Goal: Task Accomplishment & Management: Complete application form

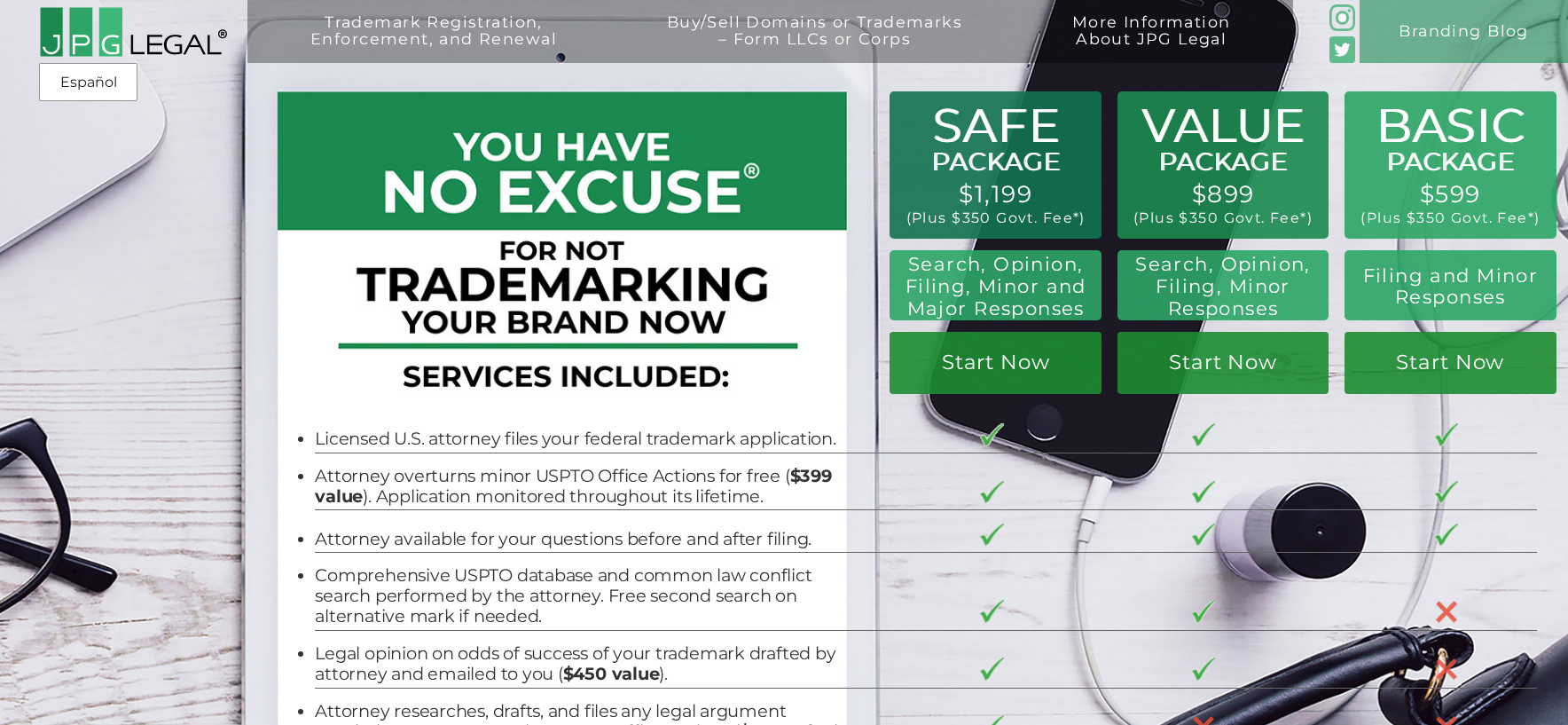
drag, startPoint x: 674, startPoint y: 375, endPoint x: 721, endPoint y: 382, distance: 47.5
click at [721, 382] on div at bounding box center [557, 269] width 549 height 289
click at [721, 382] on p at bounding box center [557, 387] width 549 height 24
drag, startPoint x: 465, startPoint y: 471, endPoint x: 700, endPoint y: 483, distance: 235.3
click at [700, 483] on li "Attorney overturns minor USPTO Office Actions for free ( $399 value ). Applicat…" at bounding box center [580, 486] width 529 height 41
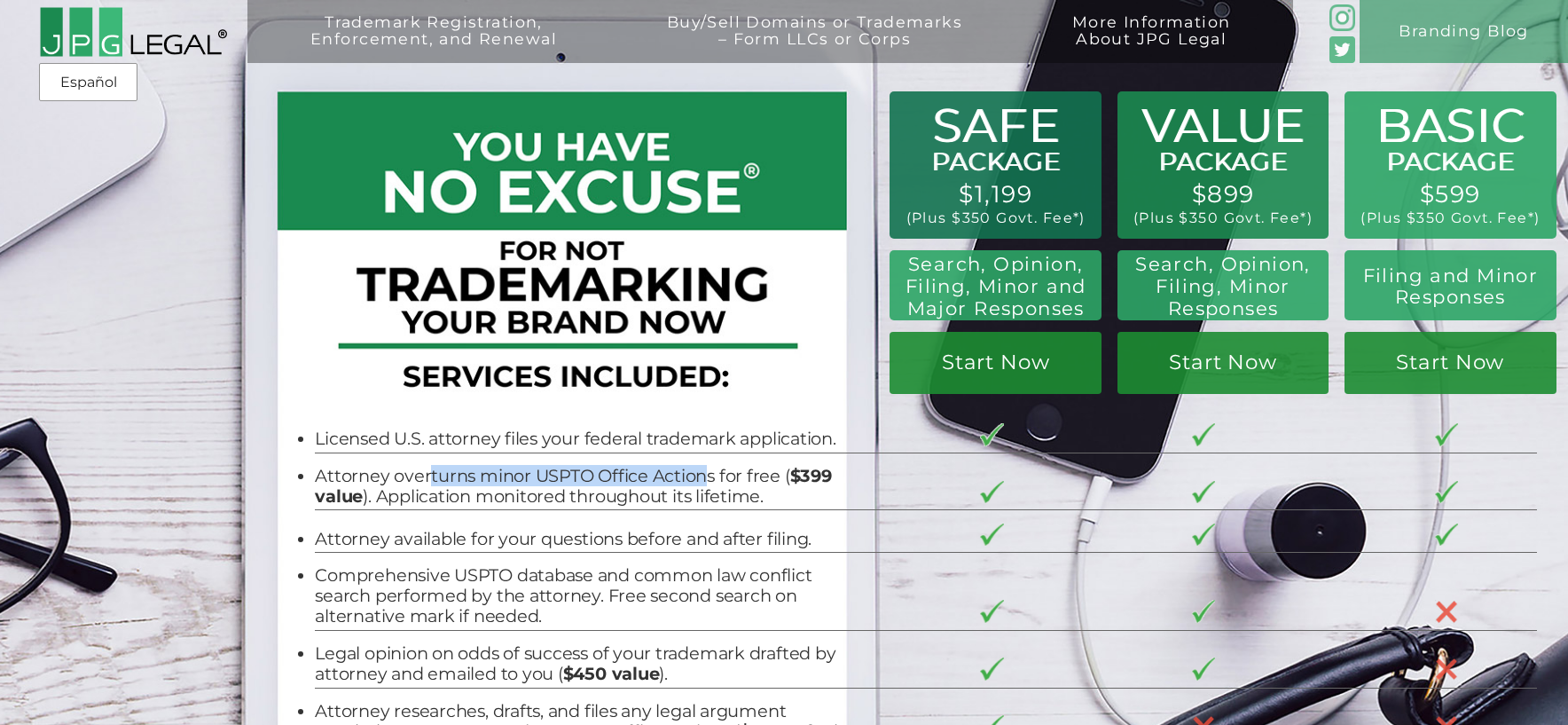
click at [700, 483] on li "Attorney overturns minor USPTO Office Actions for free ( $399 value ). Applicat…" at bounding box center [580, 486] width 529 height 41
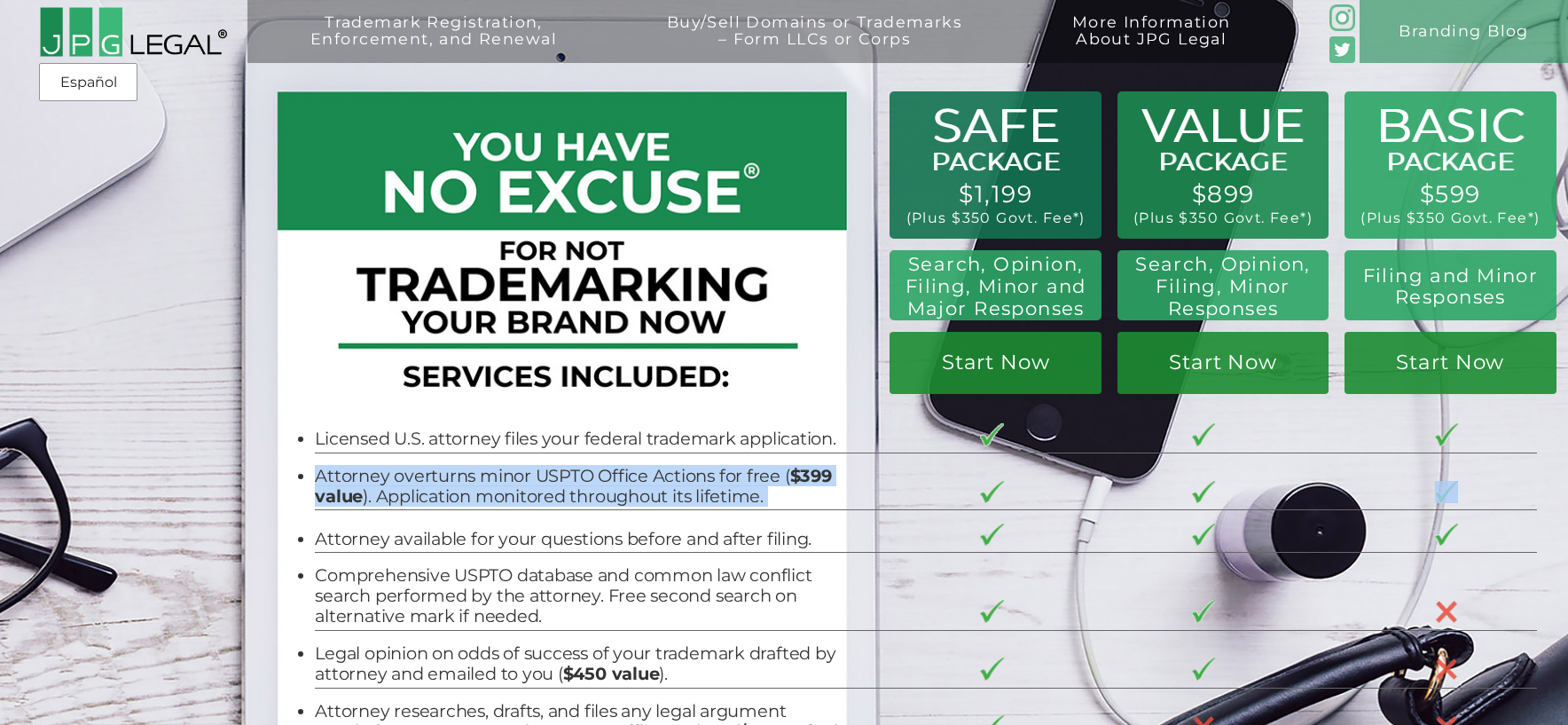
click at [700, 483] on li "Attorney overturns minor USPTO Office Actions for free ( $399 value ). Applicat…" at bounding box center [580, 486] width 529 height 41
click at [534, 493] on li "Attorney overturns minor USPTO Office Actions for free ( $399 value ). Applicat…" at bounding box center [580, 486] width 529 height 41
drag, startPoint x: 389, startPoint y: 471, endPoint x: 679, endPoint y: 499, distance: 291.3
click at [679, 499] on li "Attorney overturns minor USPTO Office Actions for free ( $399 value ). Applicat…" at bounding box center [580, 486] width 529 height 41
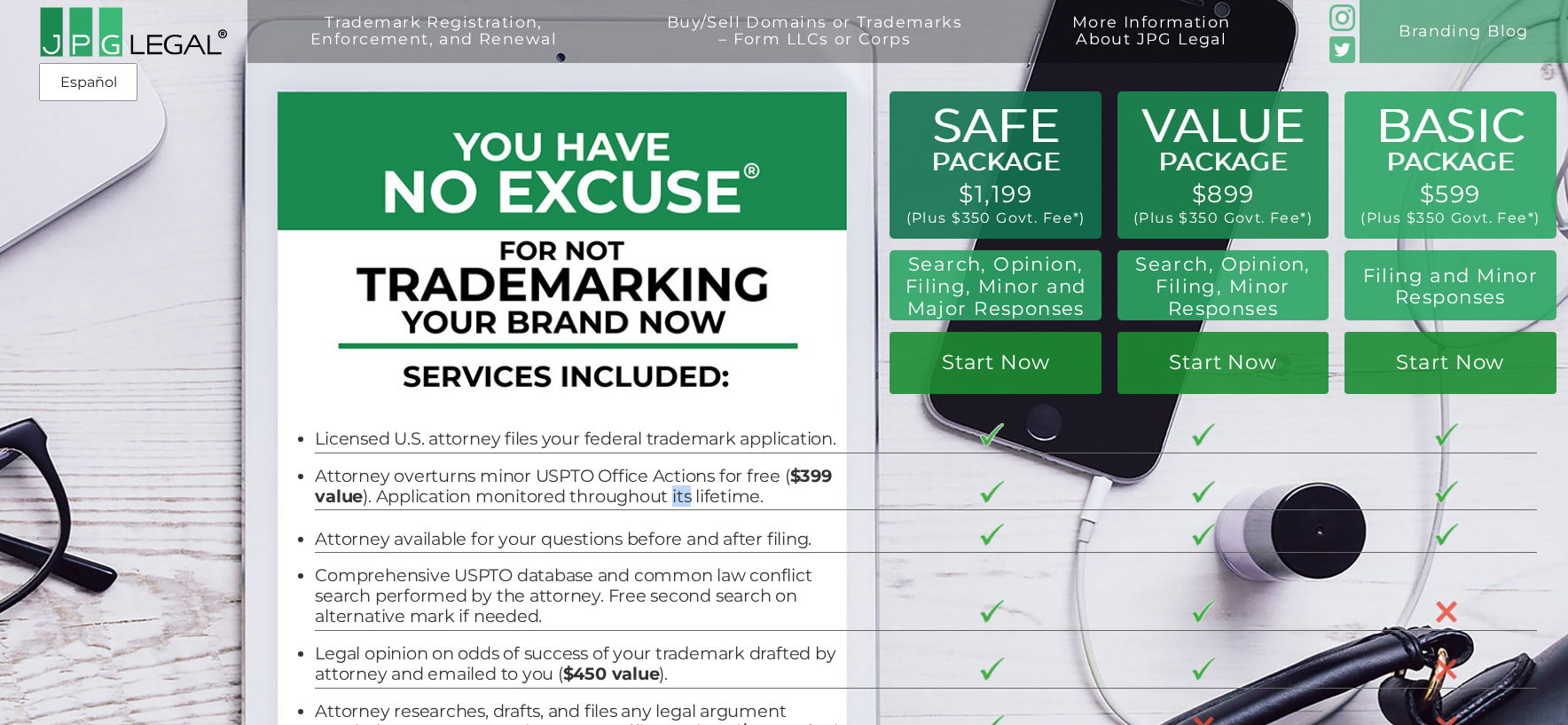
click at [679, 499] on li "Attorney overturns minor USPTO Office Actions for free ( $399 value ). Applicat…" at bounding box center [580, 486] width 529 height 41
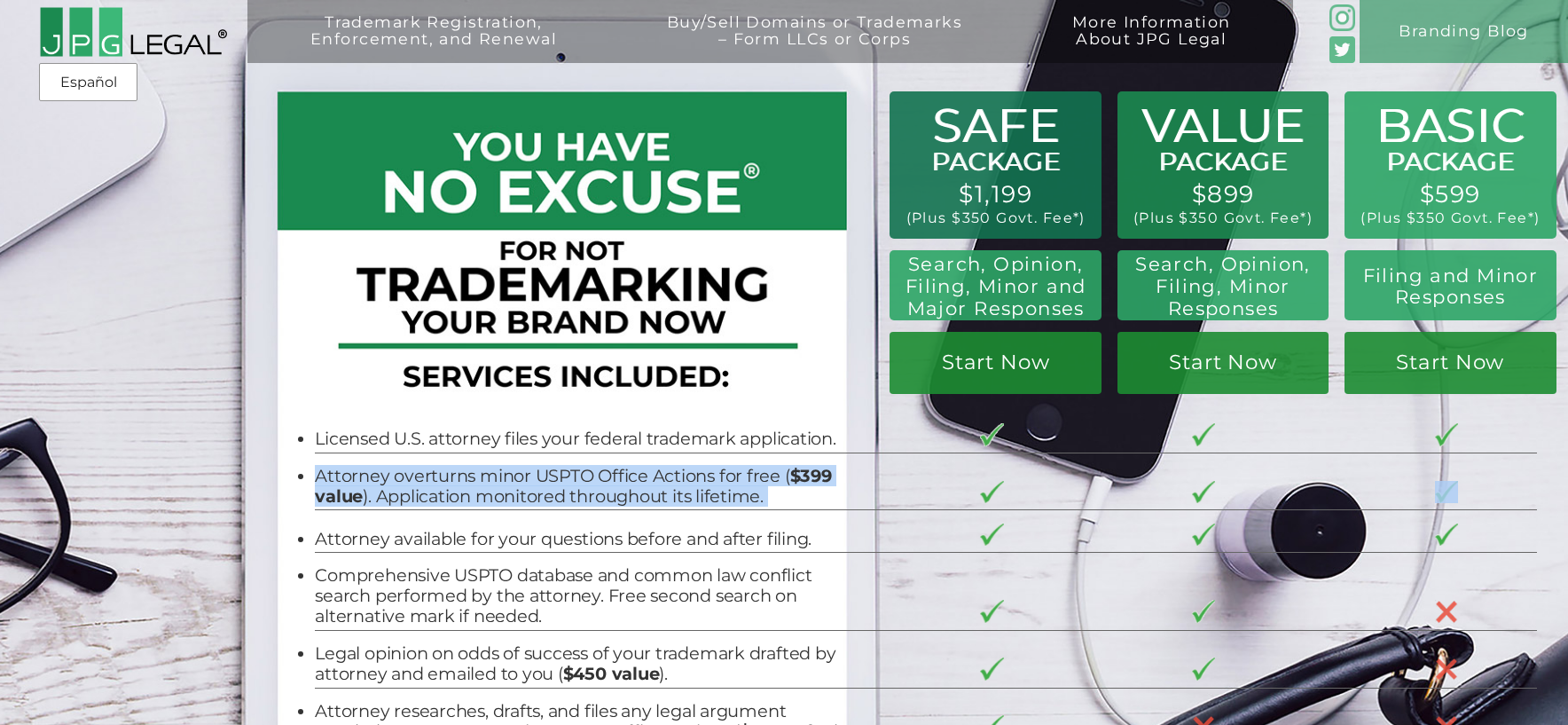
click at [679, 499] on li "Attorney overturns minor USPTO Office Actions for free ( $399 value ). Applicat…" at bounding box center [580, 486] width 529 height 41
click at [689, 498] on li "Attorney overturns minor USPTO Office Actions for free ( $399 value ). Applicat…" at bounding box center [580, 486] width 529 height 41
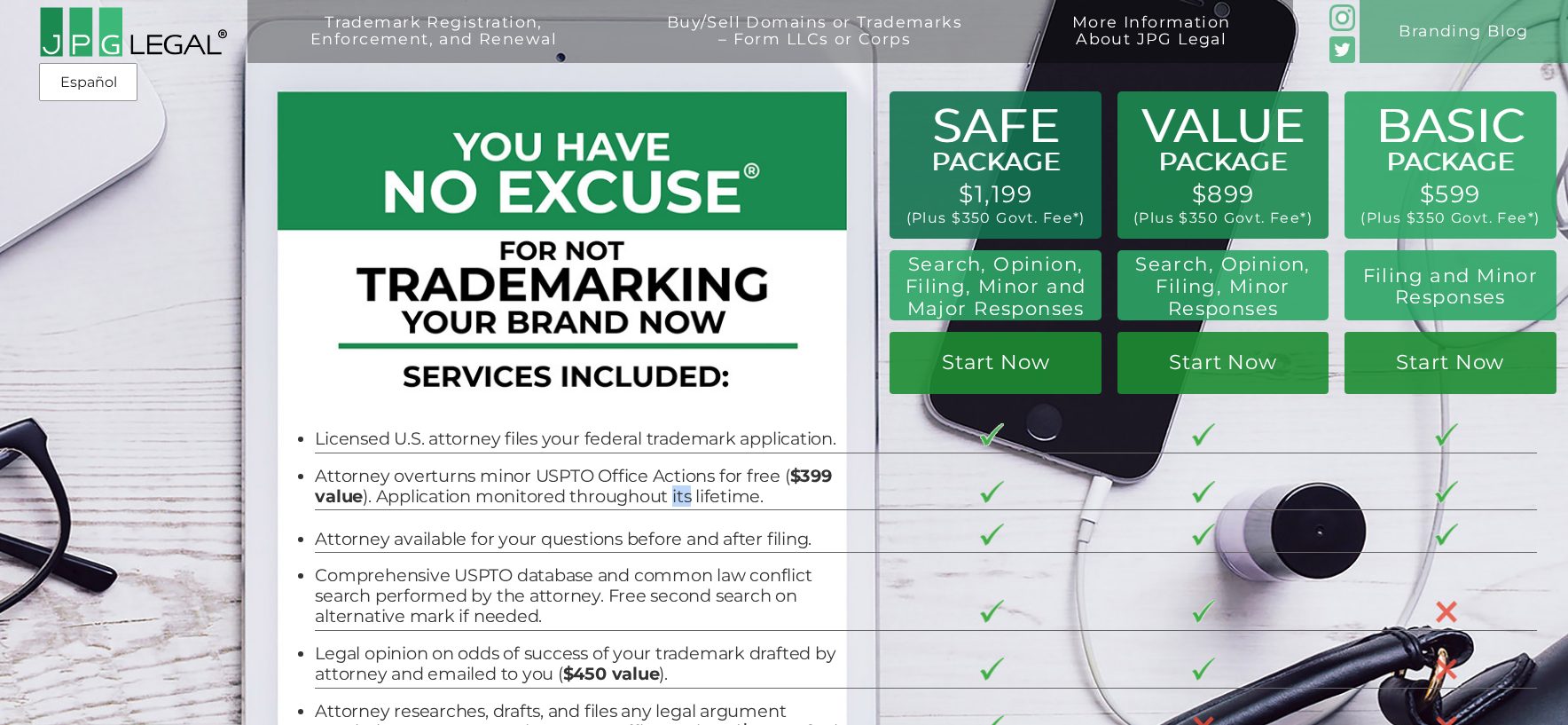
click at [689, 498] on li "Attorney overturns minor USPTO Office Actions for free ( $399 value ). Applicat…" at bounding box center [580, 486] width 529 height 41
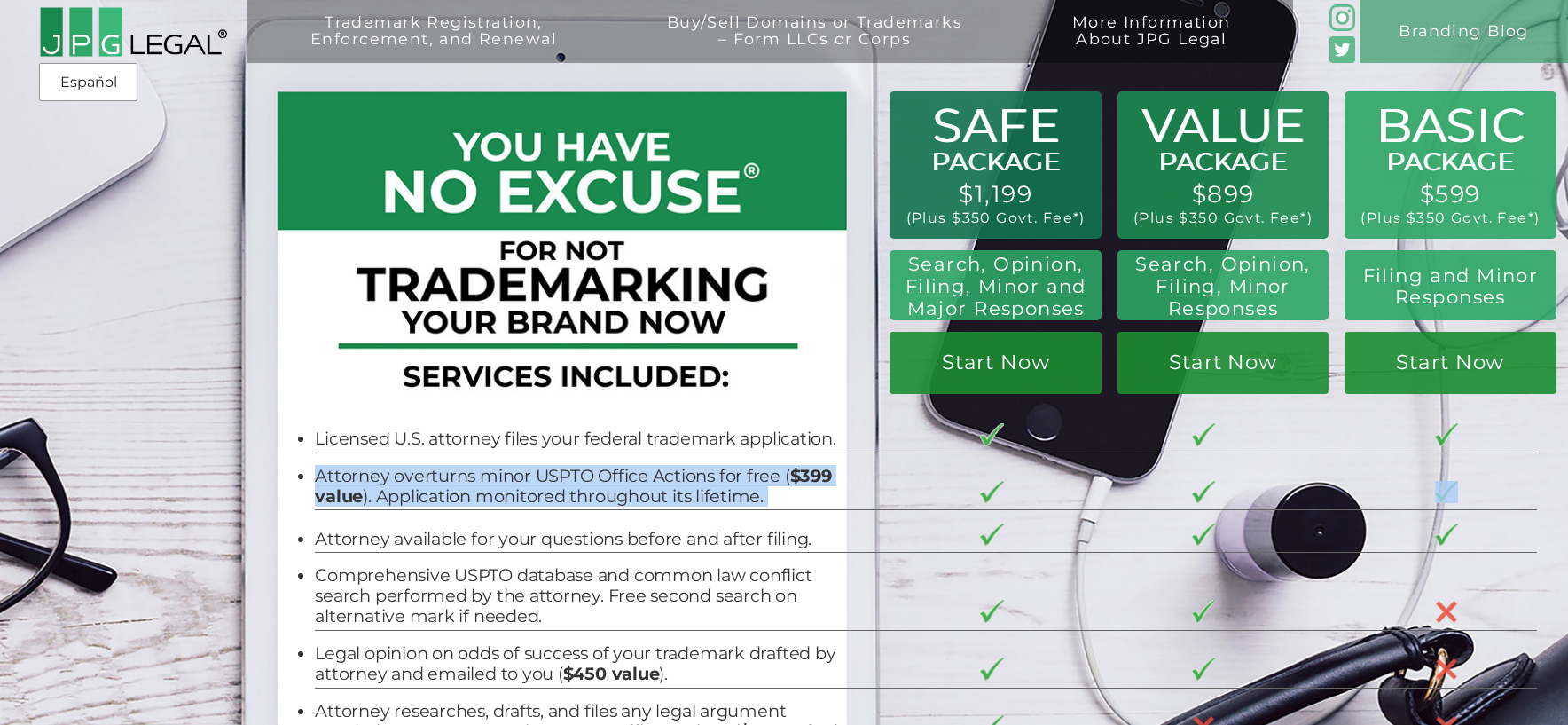
click at [689, 498] on li "Attorney overturns minor USPTO Office Actions for free ( $399 value ). Applicat…" at bounding box center [580, 486] width 529 height 41
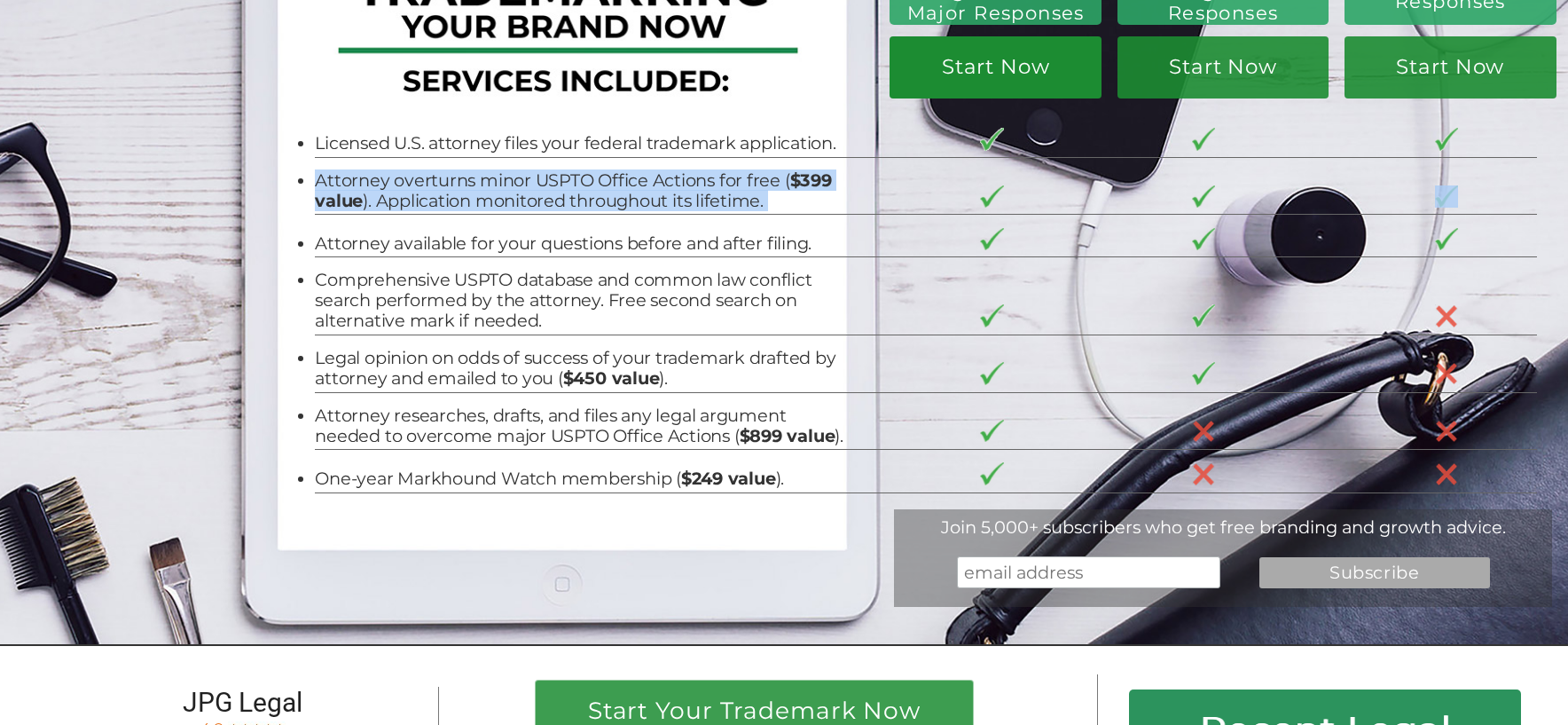
scroll to position [341, 0]
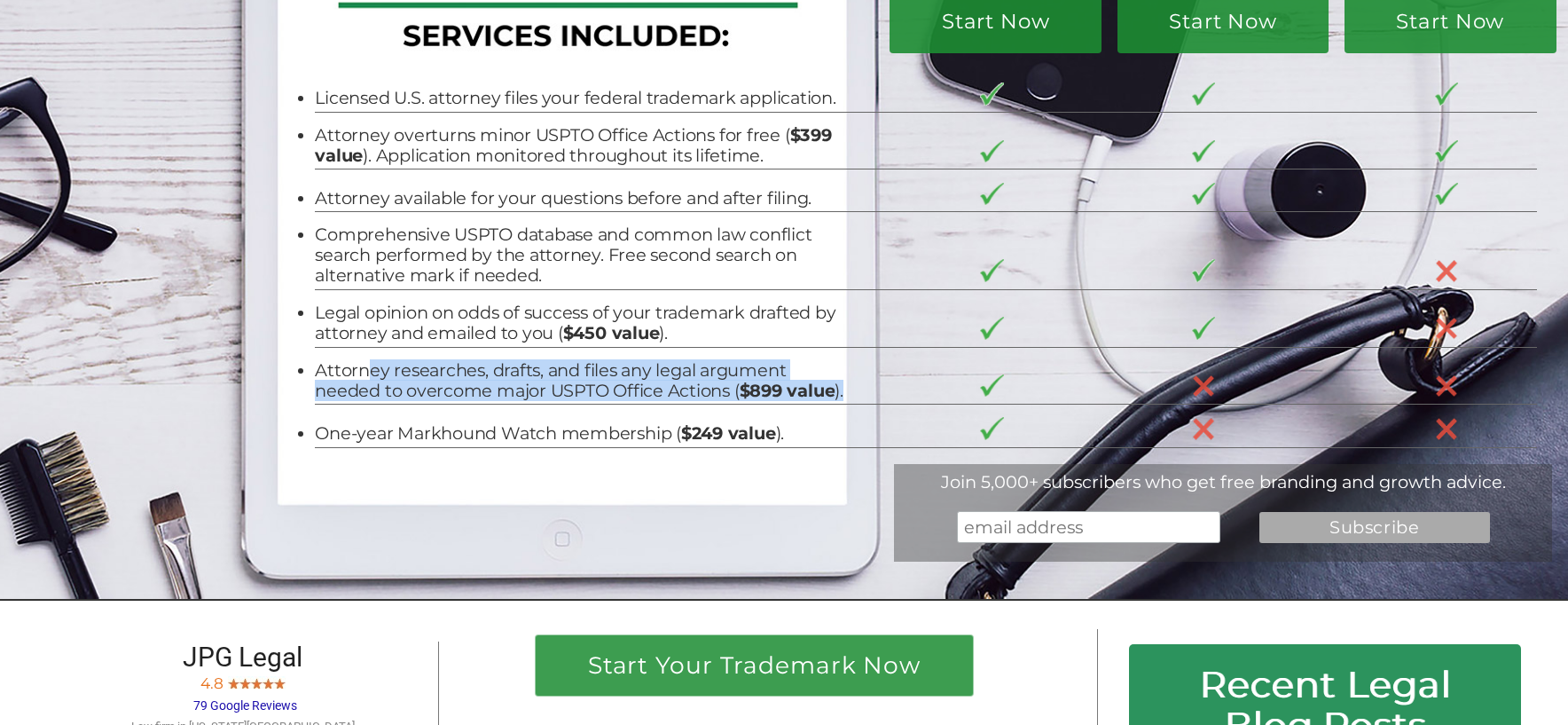
drag, startPoint x: 394, startPoint y: 365, endPoint x: 652, endPoint y: 406, distance: 261.2
click at [652, 401] on li "Attorney researches, drafts, and files any legal argument needed to overcome ma…" at bounding box center [580, 381] width 529 height 41
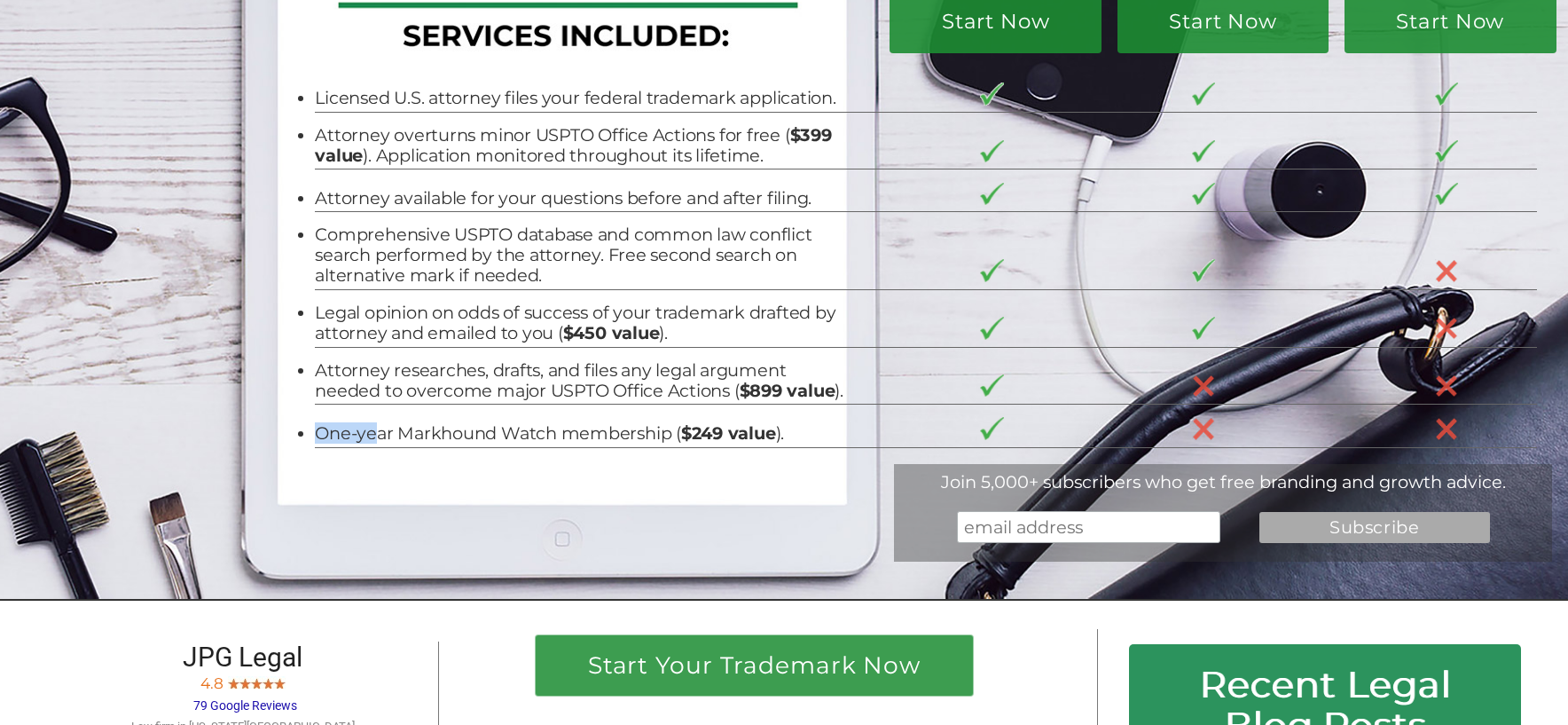
drag, startPoint x: 380, startPoint y: 449, endPoint x: 636, endPoint y: 457, distance: 256.1
click at [665, 448] on td "One-year Markhound Watch membership ( $249 value )." at bounding box center [596, 426] width 562 height 43
click at [612, 443] on li "One-year Markhound Watch membership ( $249 value )." at bounding box center [580, 433] width 529 height 21
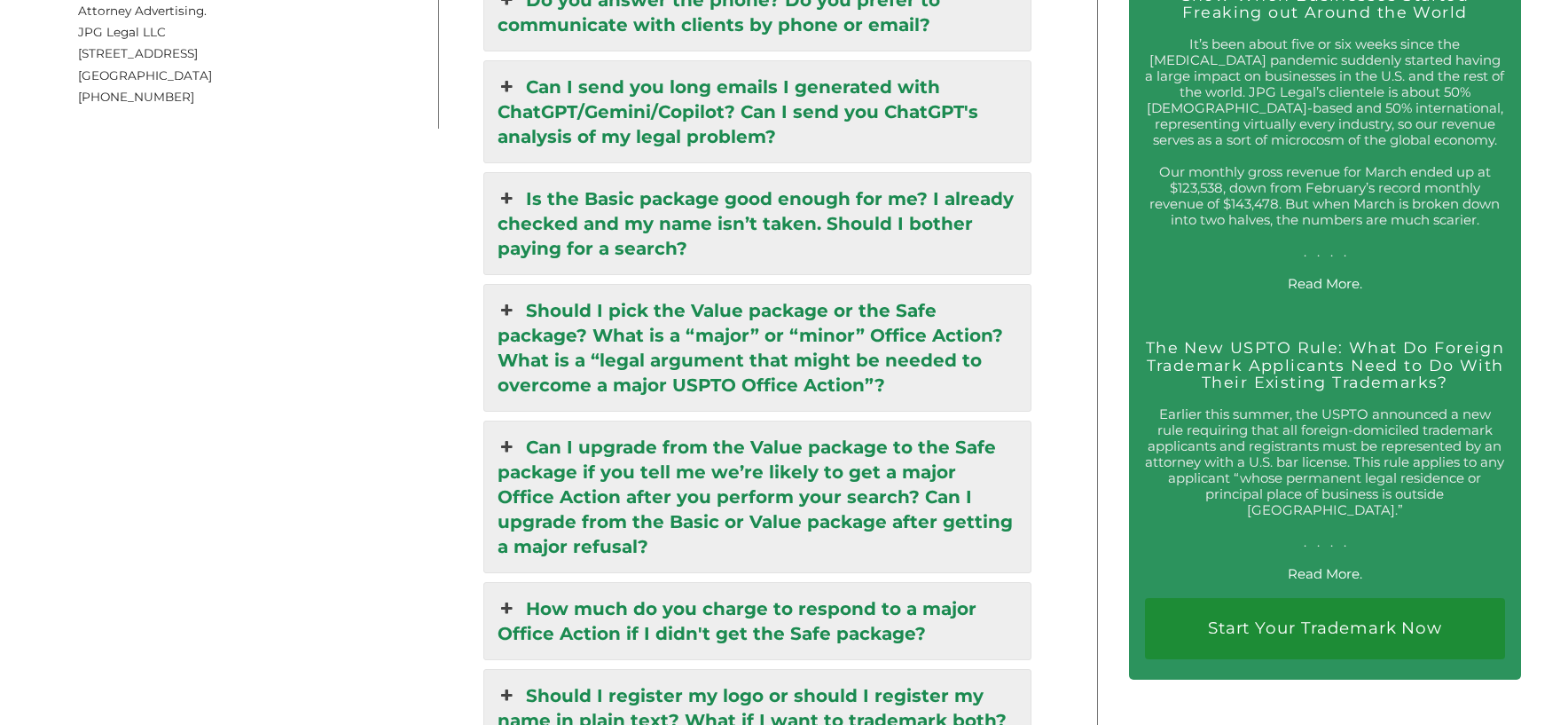
scroll to position [3275, 0]
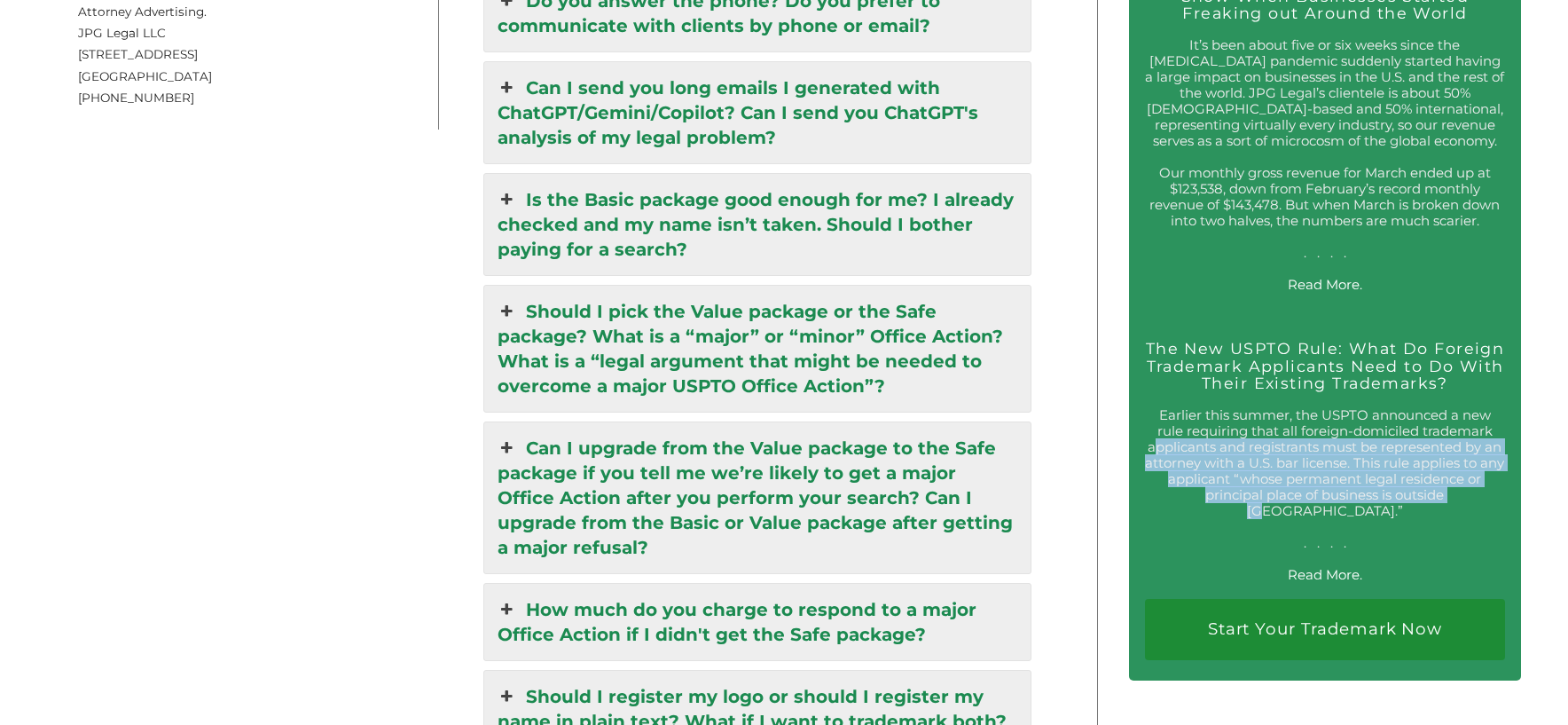
drag, startPoint x: 1229, startPoint y: 472, endPoint x: 1428, endPoint y: 524, distance: 205.7
click at [1428, 524] on p "Earlier this summer, the USPTO announced a new rule requiring that all foreign-…" at bounding box center [1325, 478] width 361 height 143
drag, startPoint x: 1485, startPoint y: 520, endPoint x: 1258, endPoint y: 463, distance: 234.0
click at [1258, 463] on p "Earlier this summer, the USPTO announced a new rule requiring that all foreign-…" at bounding box center [1325, 478] width 361 height 143
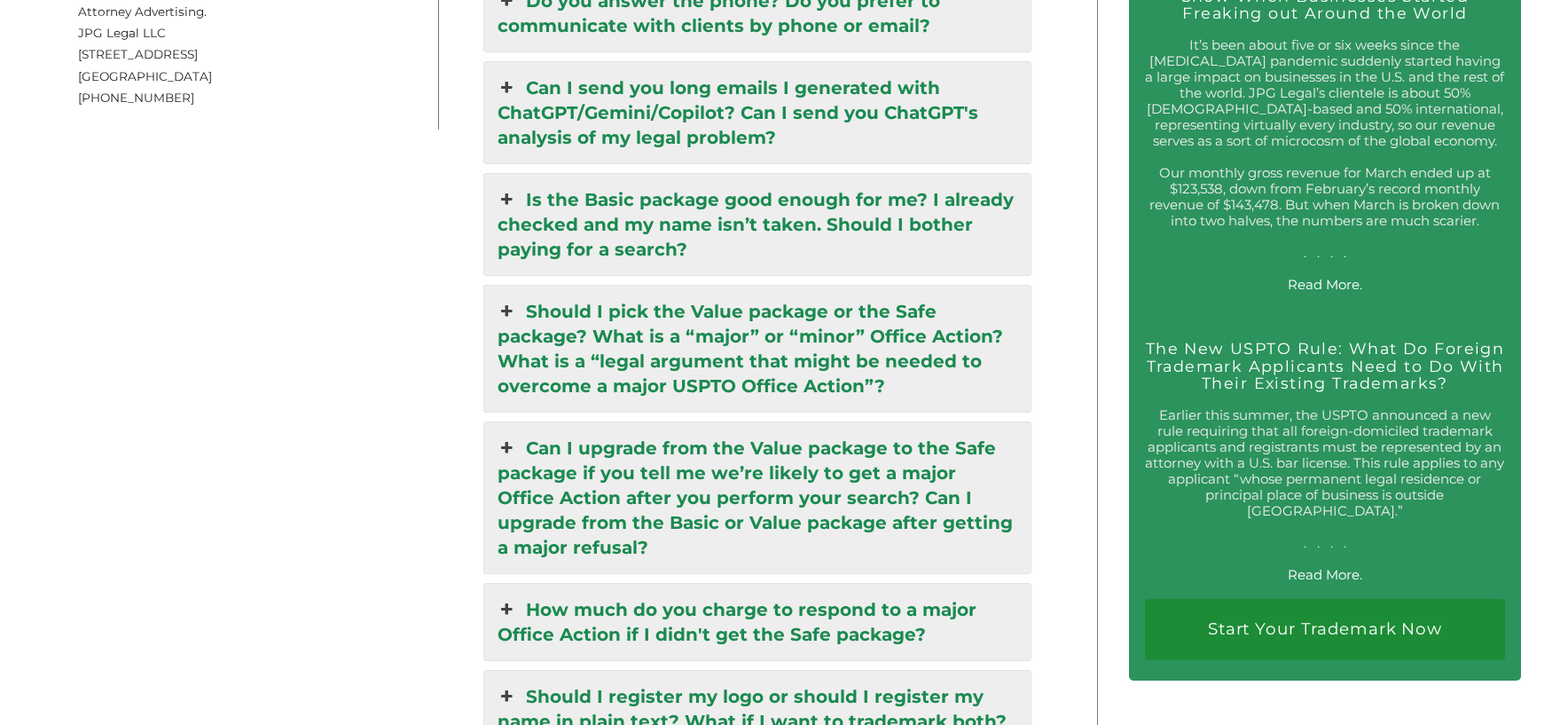
drag, startPoint x: 1258, startPoint y: 463, endPoint x: 1211, endPoint y: 473, distance: 48.1
click at [1258, 463] on p "Earlier this summer, the USPTO announced a new rule requiring that all foreign-…" at bounding box center [1325, 478] width 361 height 143
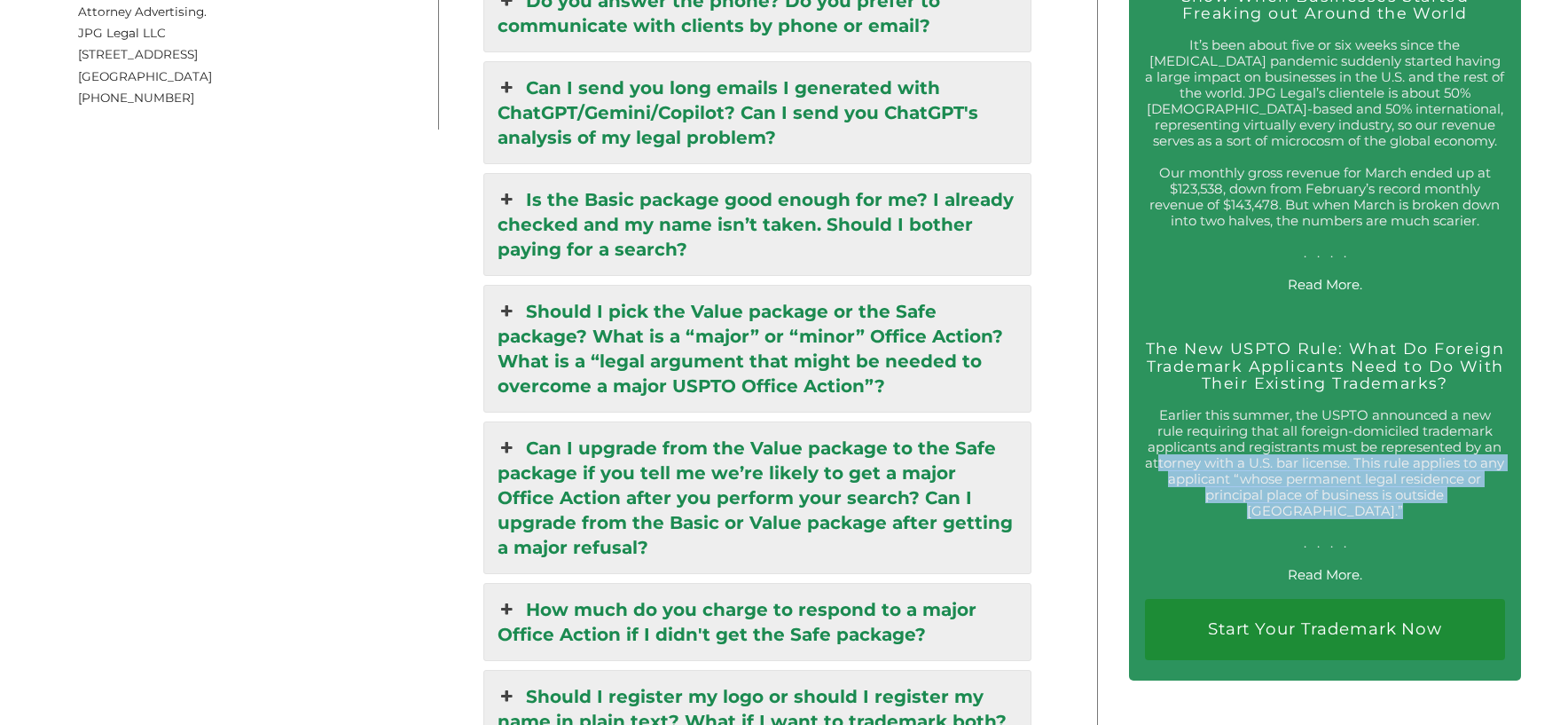
drag, startPoint x: 1179, startPoint y: 477, endPoint x: 1423, endPoint y: 528, distance: 249.3
click at [1423, 528] on p "Earlier this summer, the USPTO announced a new rule requiring that all foreign-…" at bounding box center [1325, 478] width 361 height 143
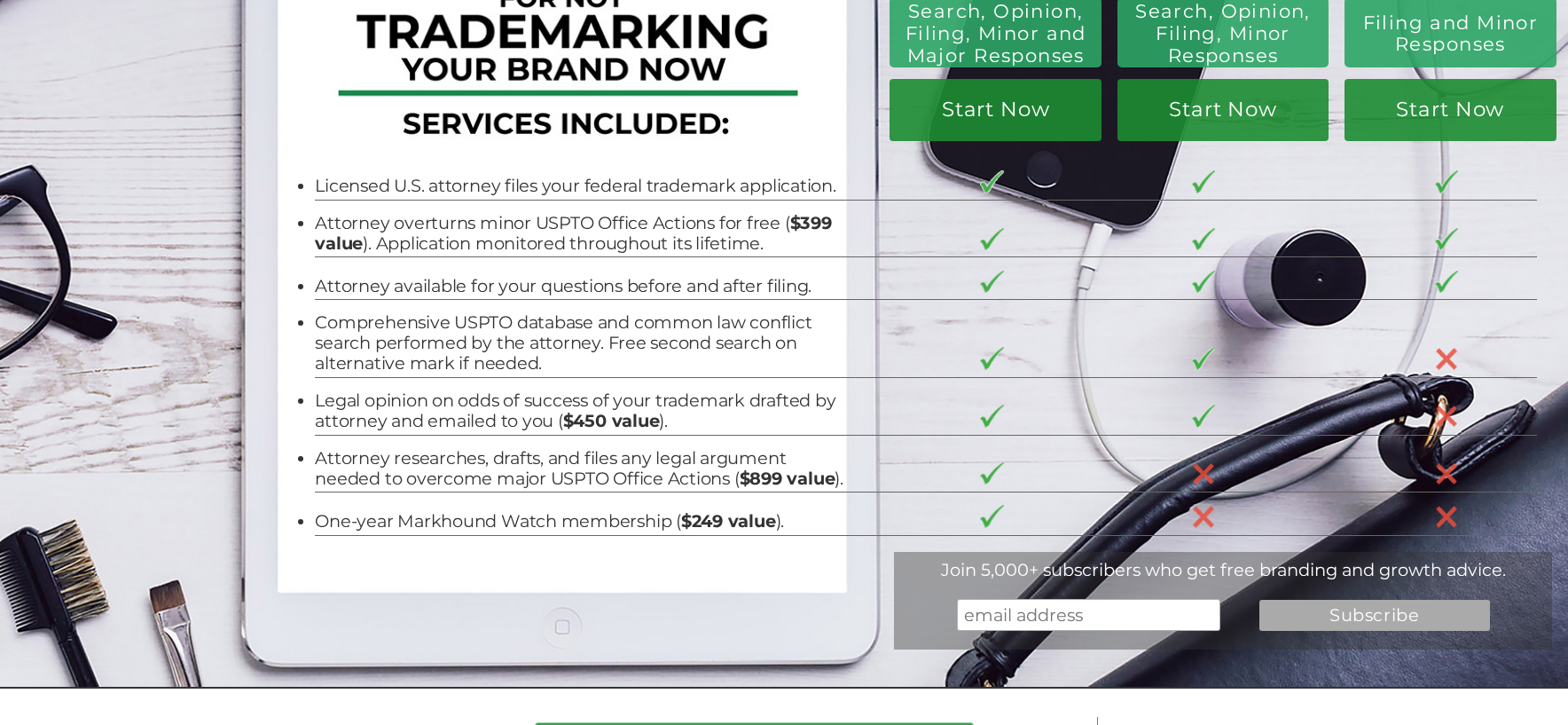
scroll to position [0, 0]
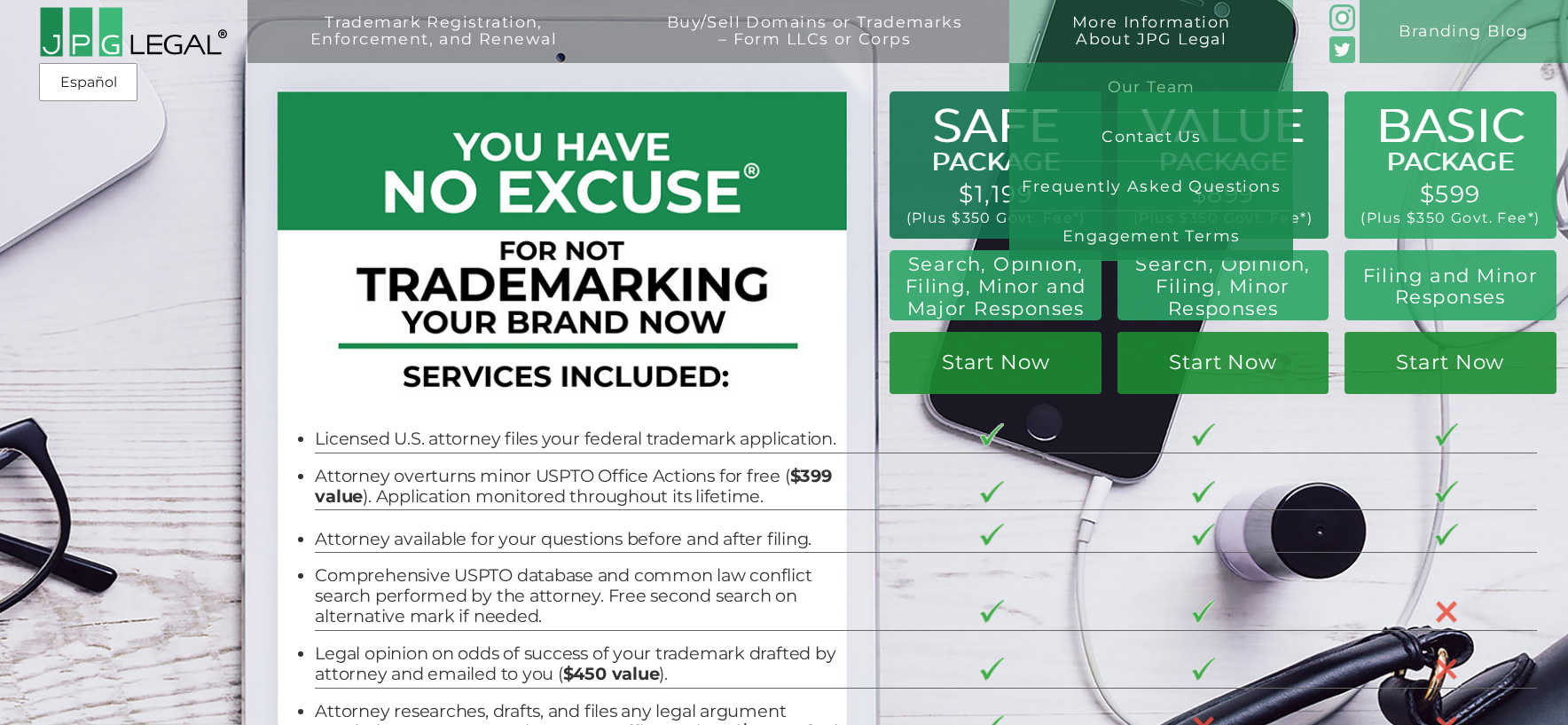
click at [1138, 84] on link "Our Team" at bounding box center [1151, 87] width 284 height 50
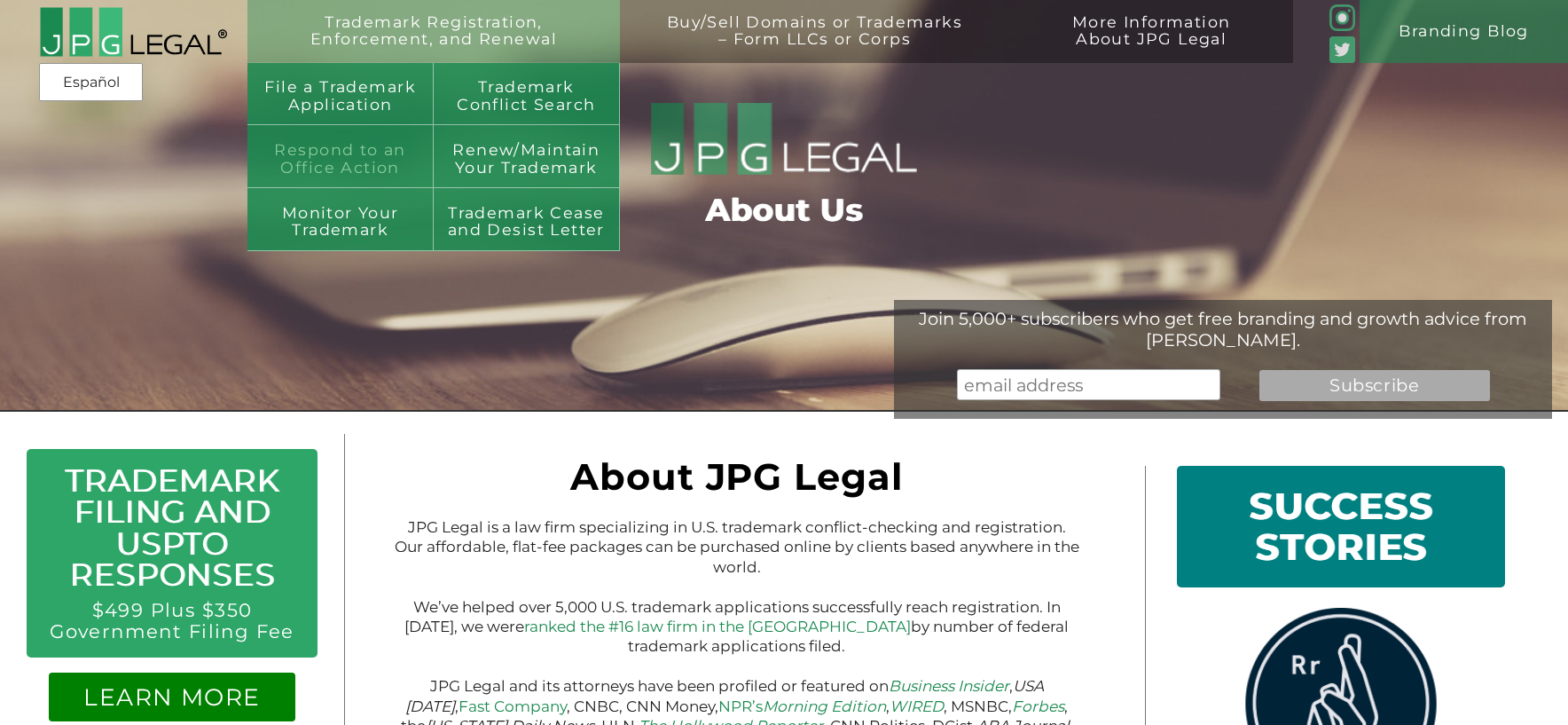
click at [353, 146] on link "Respond to an Office Action" at bounding box center [341, 156] width 187 height 63
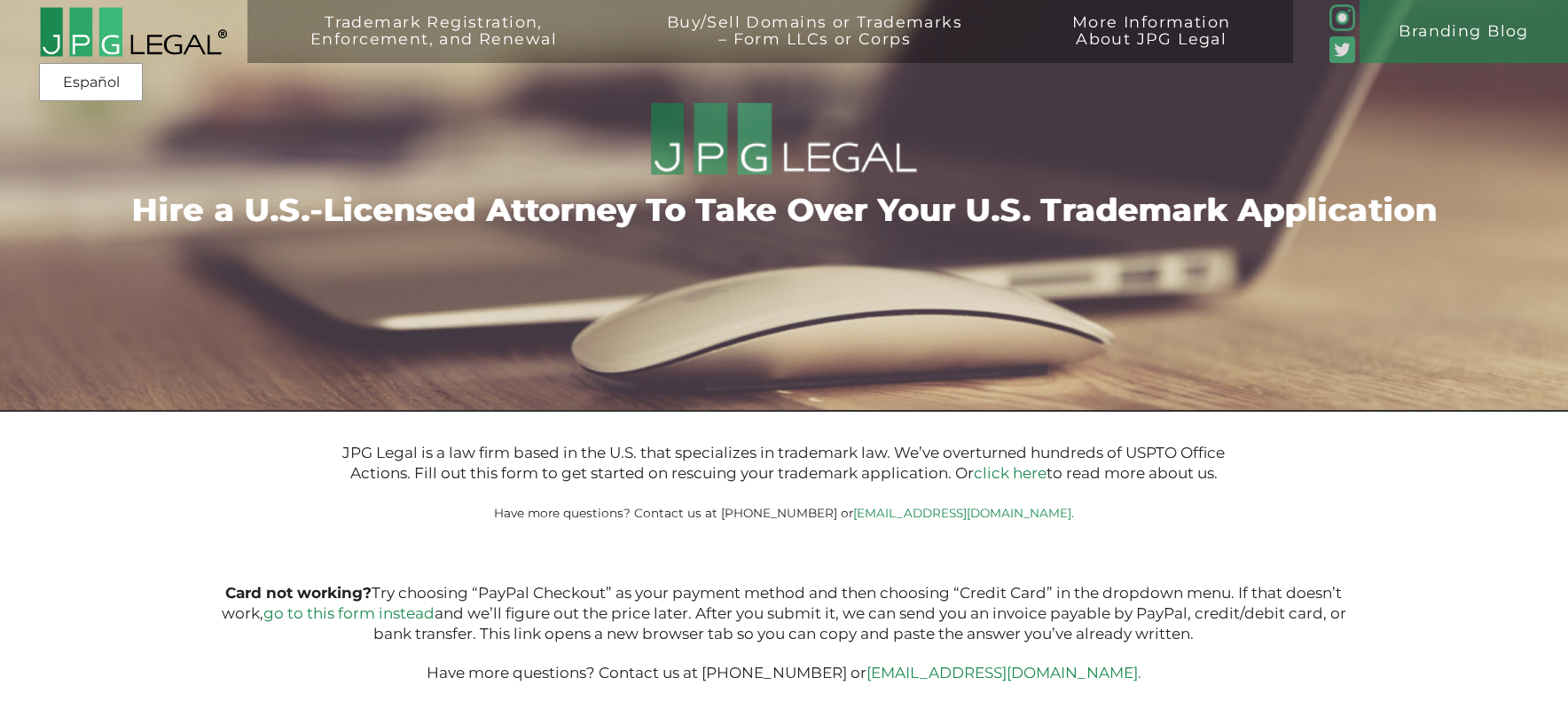
type input "$399.00"
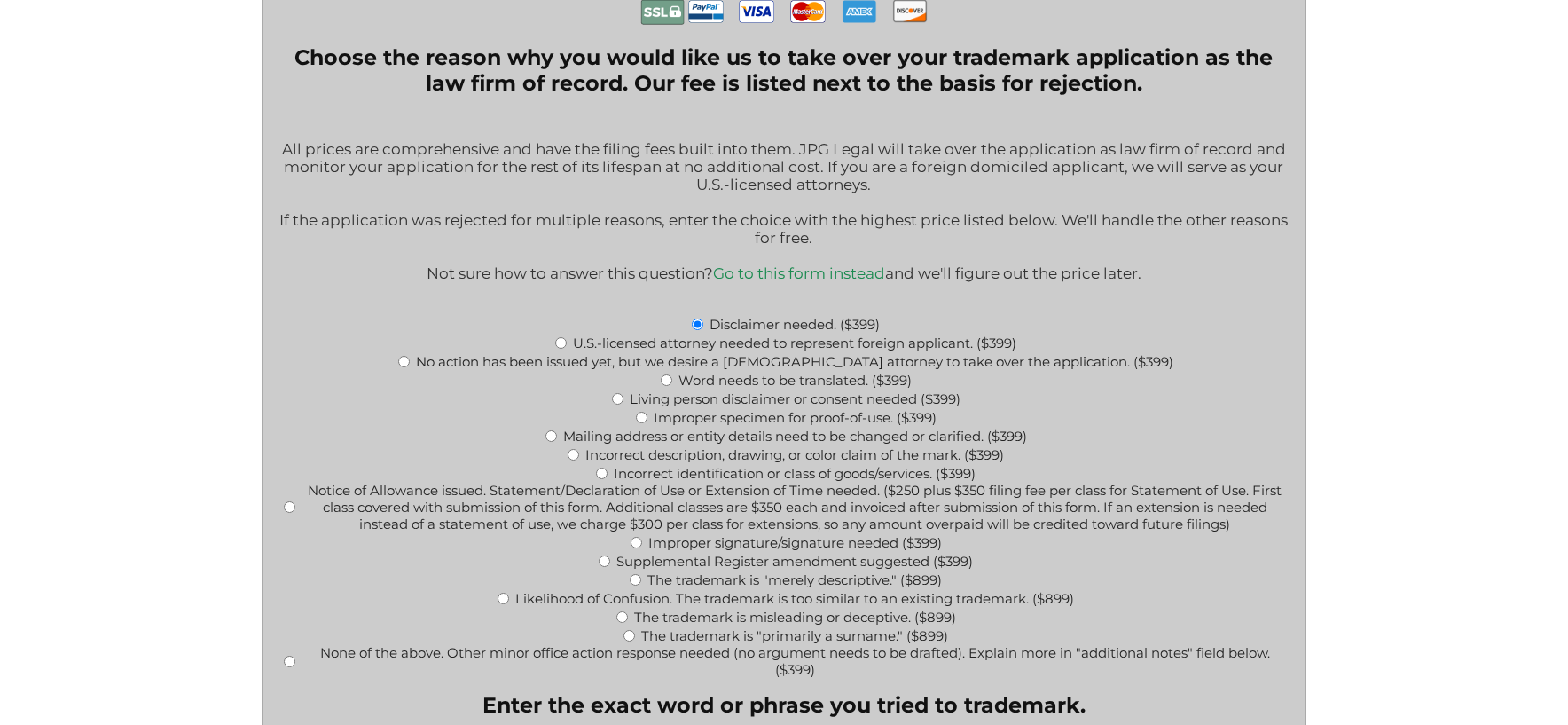
scroll to position [582, 0]
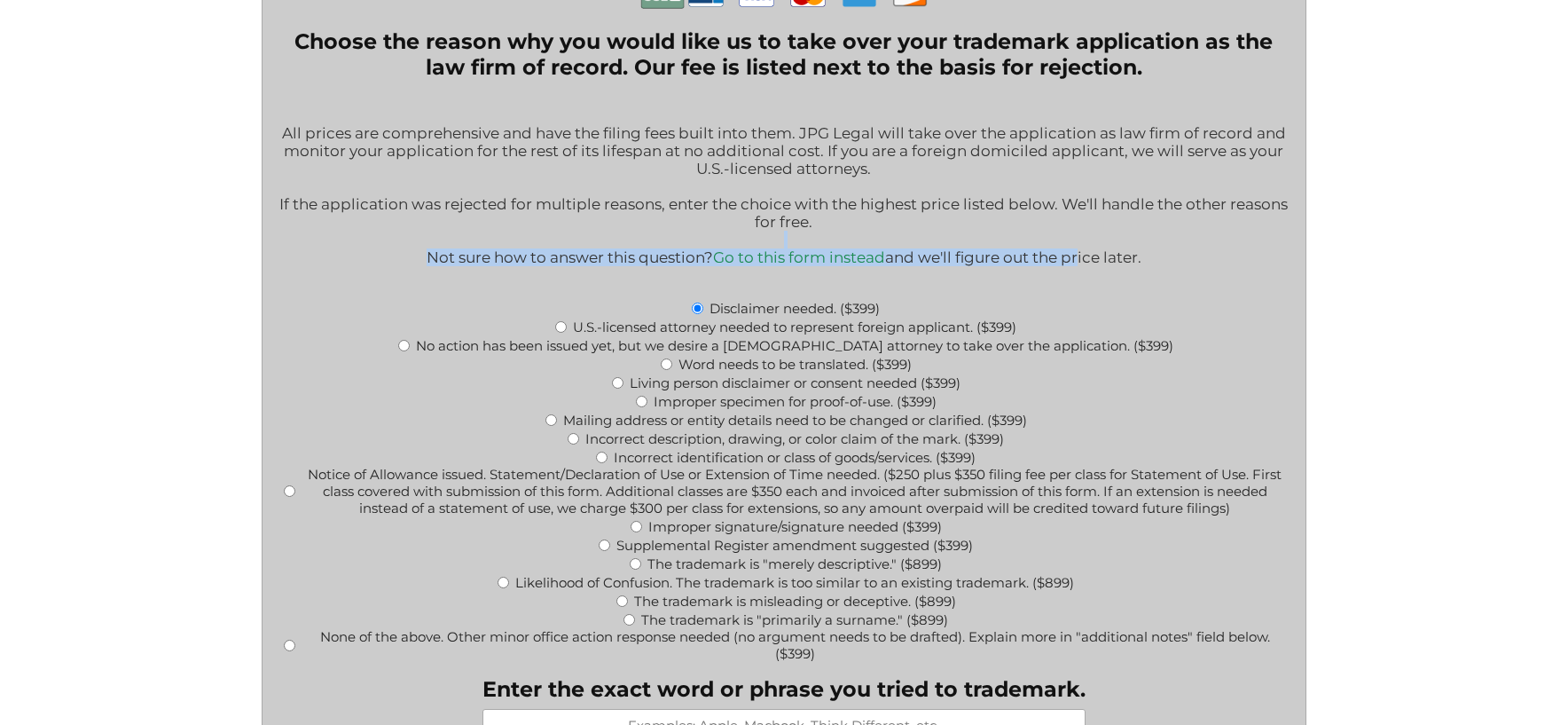
drag, startPoint x: 462, startPoint y: 254, endPoint x: 1079, endPoint y: 266, distance: 617.1
click at [1079, 263] on div "All prices are comprehensive and have the filing fees built into them. JPG Lega…" at bounding box center [784, 196] width 1016 height 203
click at [1079, 266] on p "Not sure how to answer this question? Go to this form instead and we'll figure …" at bounding box center [784, 257] width 1016 height 18
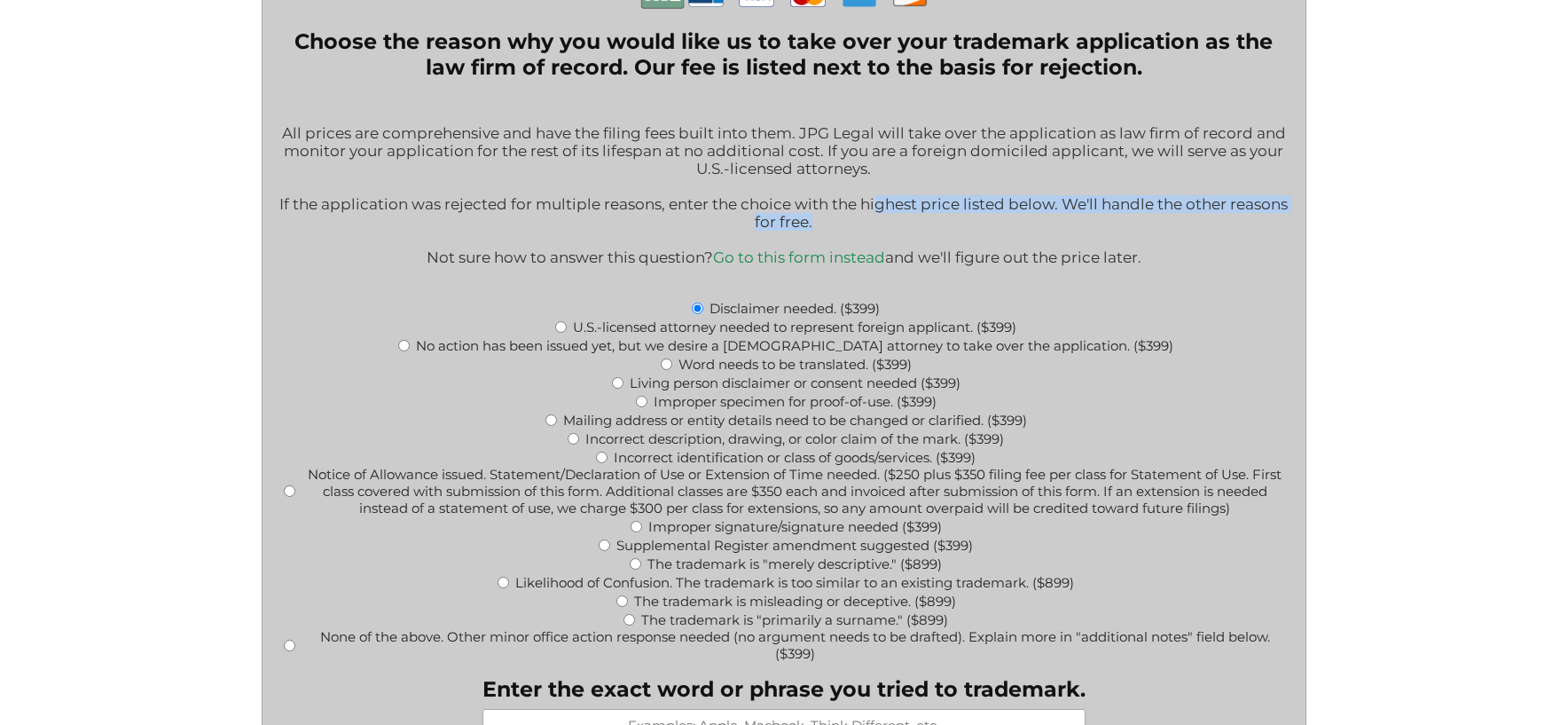
drag, startPoint x: 948, startPoint y: 207, endPoint x: 1125, endPoint y: 225, distance: 177.9
click at [1125, 225] on p "If the application was rejected for multiple reasons, enter the choice with the…" at bounding box center [784, 213] width 1016 height 35
click at [1123, 224] on p "If the application was rejected for multiple reasons, enter the choice with the…" at bounding box center [784, 213] width 1016 height 35
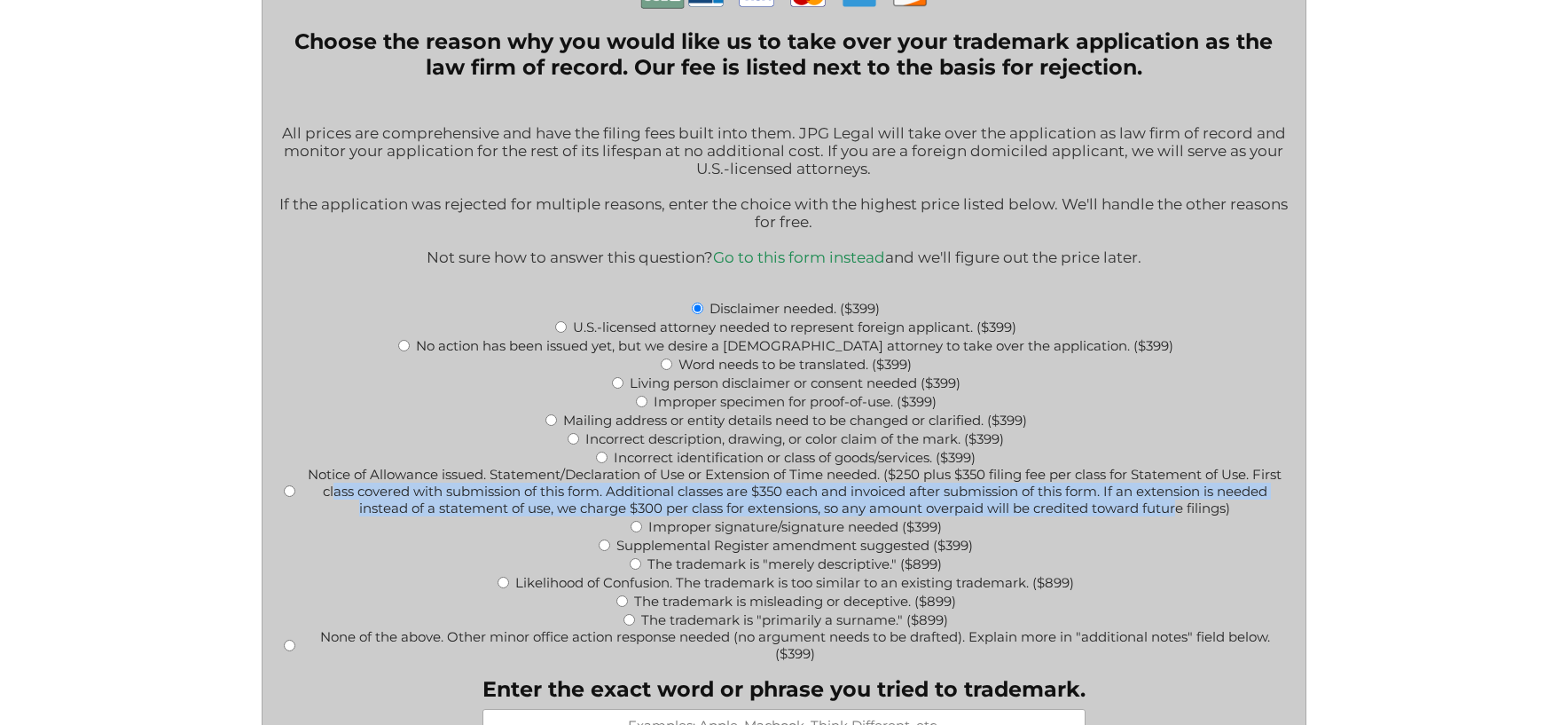
drag, startPoint x: 329, startPoint y: 506, endPoint x: 1178, endPoint y: 513, distance: 849.0
click at [1178, 513] on label "Notice of Allowance issued. Statement/Declaration of Use or Extension of Time n…" at bounding box center [795, 490] width 987 height 50
click at [296, 497] on input "Notice of Allowance issued. Statement/Declaration of Use or Extension of Time n…" at bounding box center [290, 491] width 12 height 12
radio input "true"
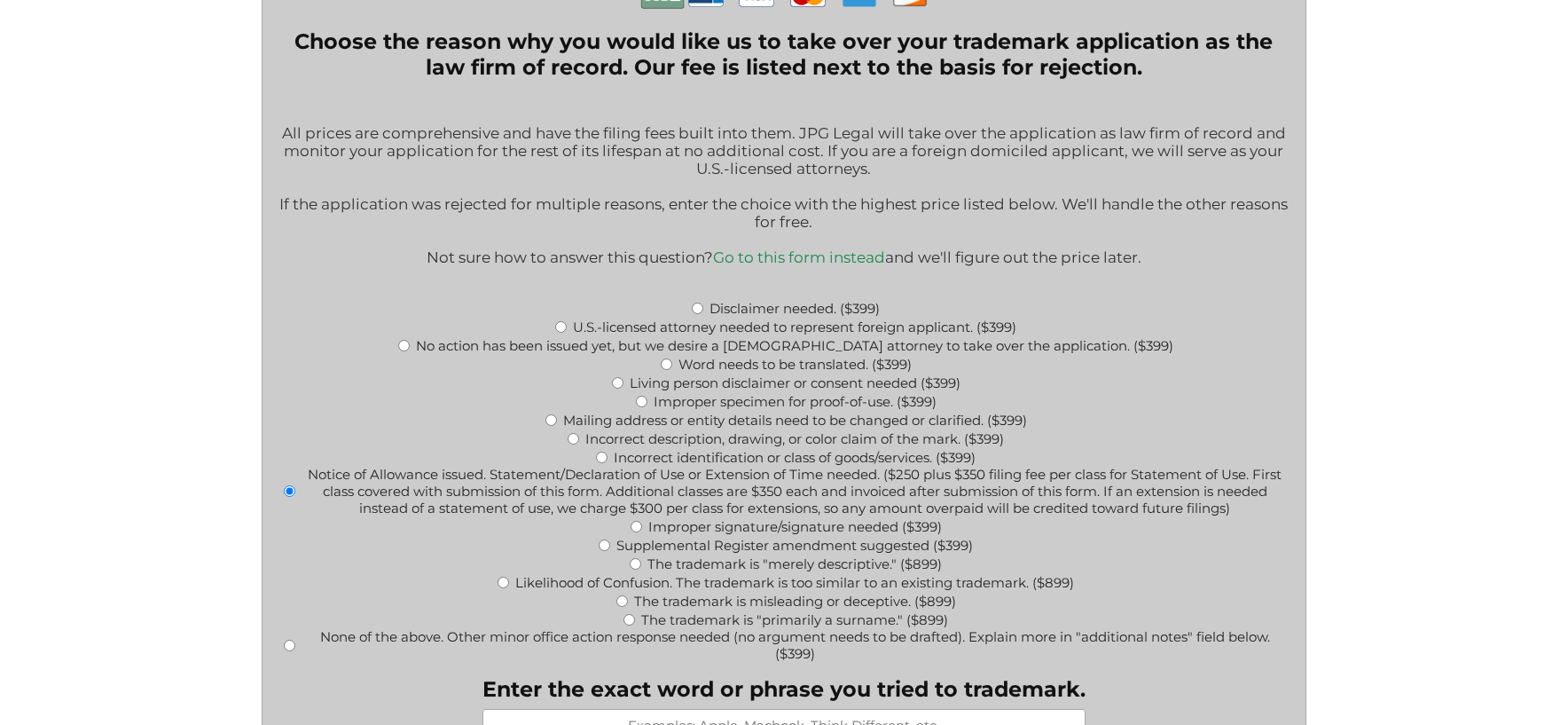
type input "$599.00"
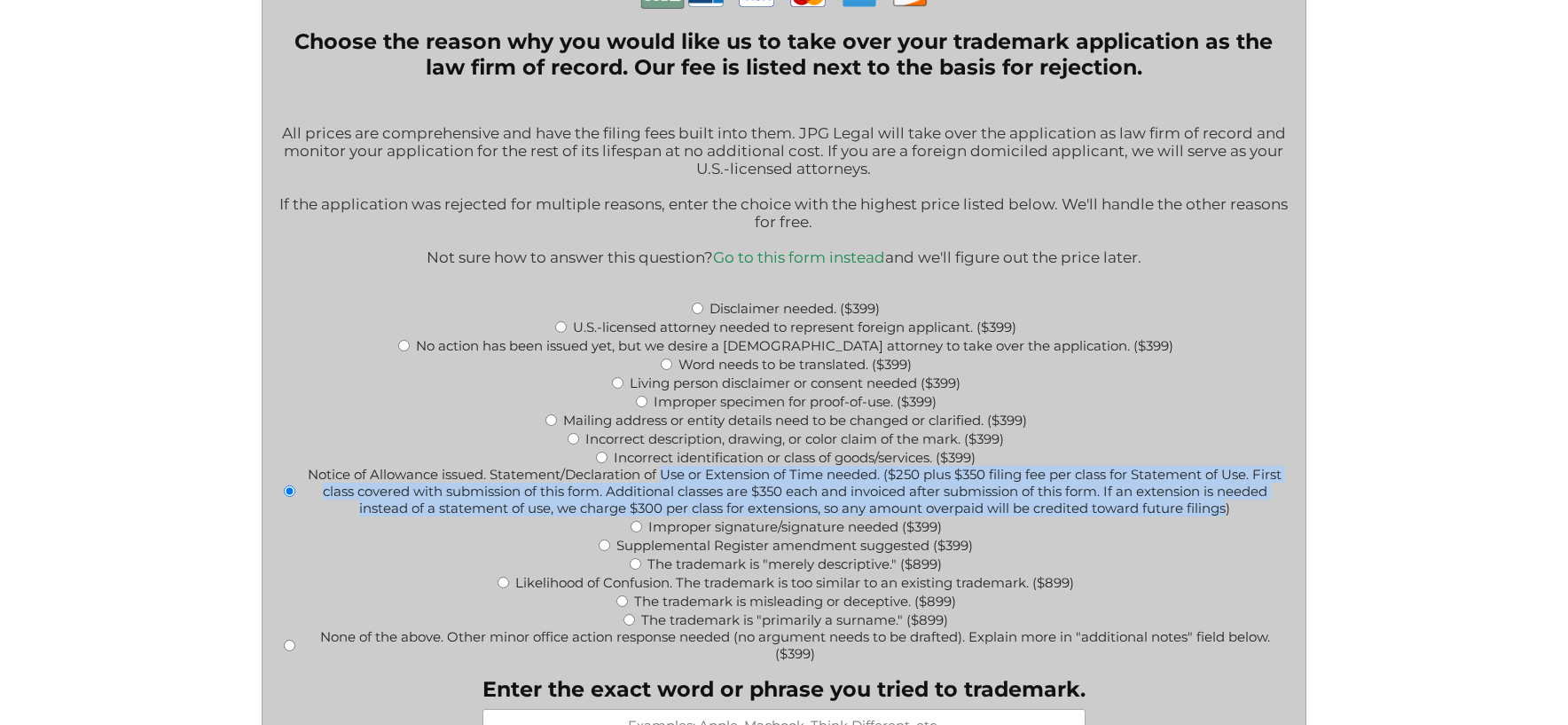
drag, startPoint x: 812, startPoint y: 494, endPoint x: 658, endPoint y: 495, distance: 154.0
click at [658, 495] on label "Notice of Allowance issued. Statement/Declaration of Use or Extension of Time n…" at bounding box center [795, 490] width 987 height 50
click at [296, 495] on input "Notice of Allowance issued. Statement/Declaration of Use or Extension of Time n…" at bounding box center [290, 491] width 12 height 12
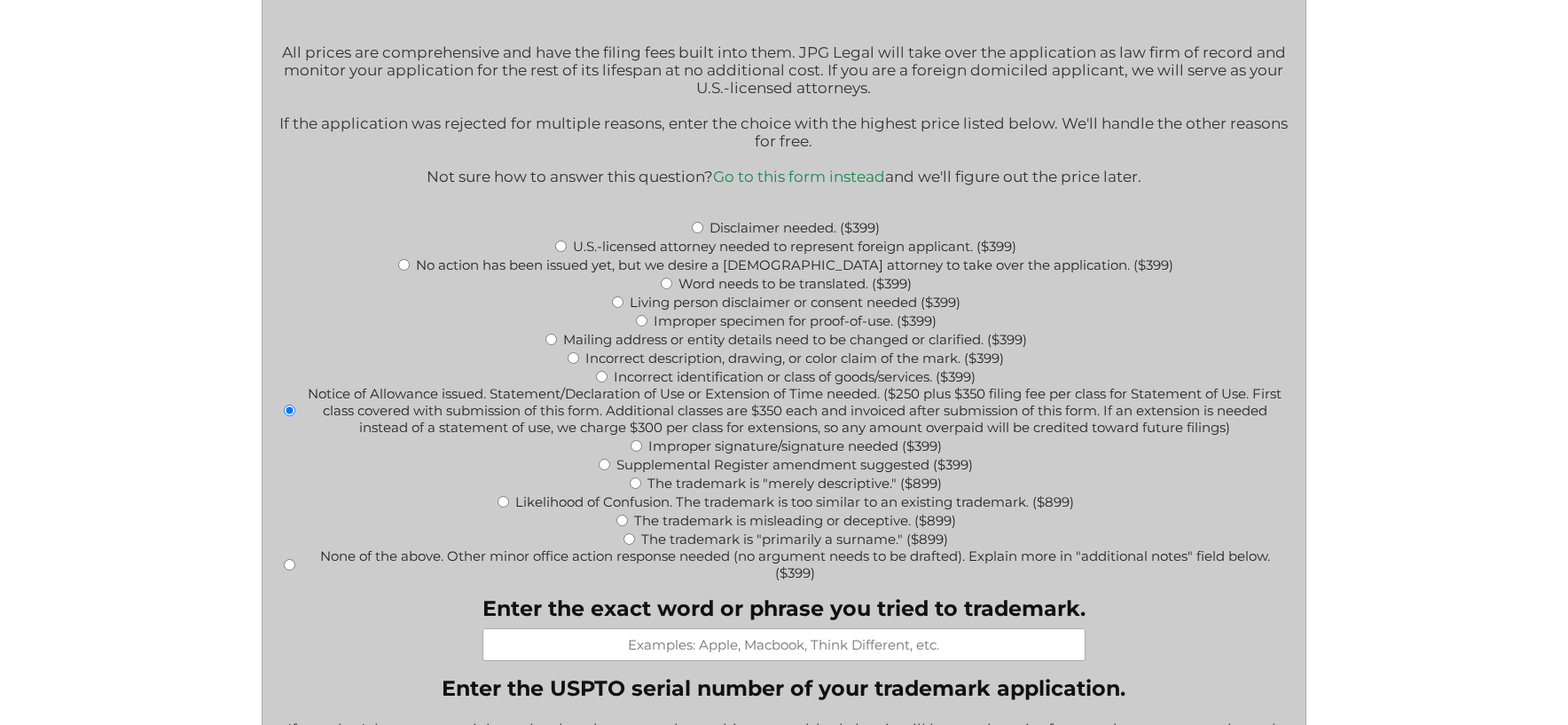
scroll to position [664, 0]
click at [895, 383] on label "Incorrect identification or class of goods/services. ($399)" at bounding box center [795, 374] width 362 height 17
click at [608, 380] on input "Incorrect identification or class of goods/services. ($399)" at bounding box center [602, 375] width 12 height 12
radio input "true"
type input "$399.00"
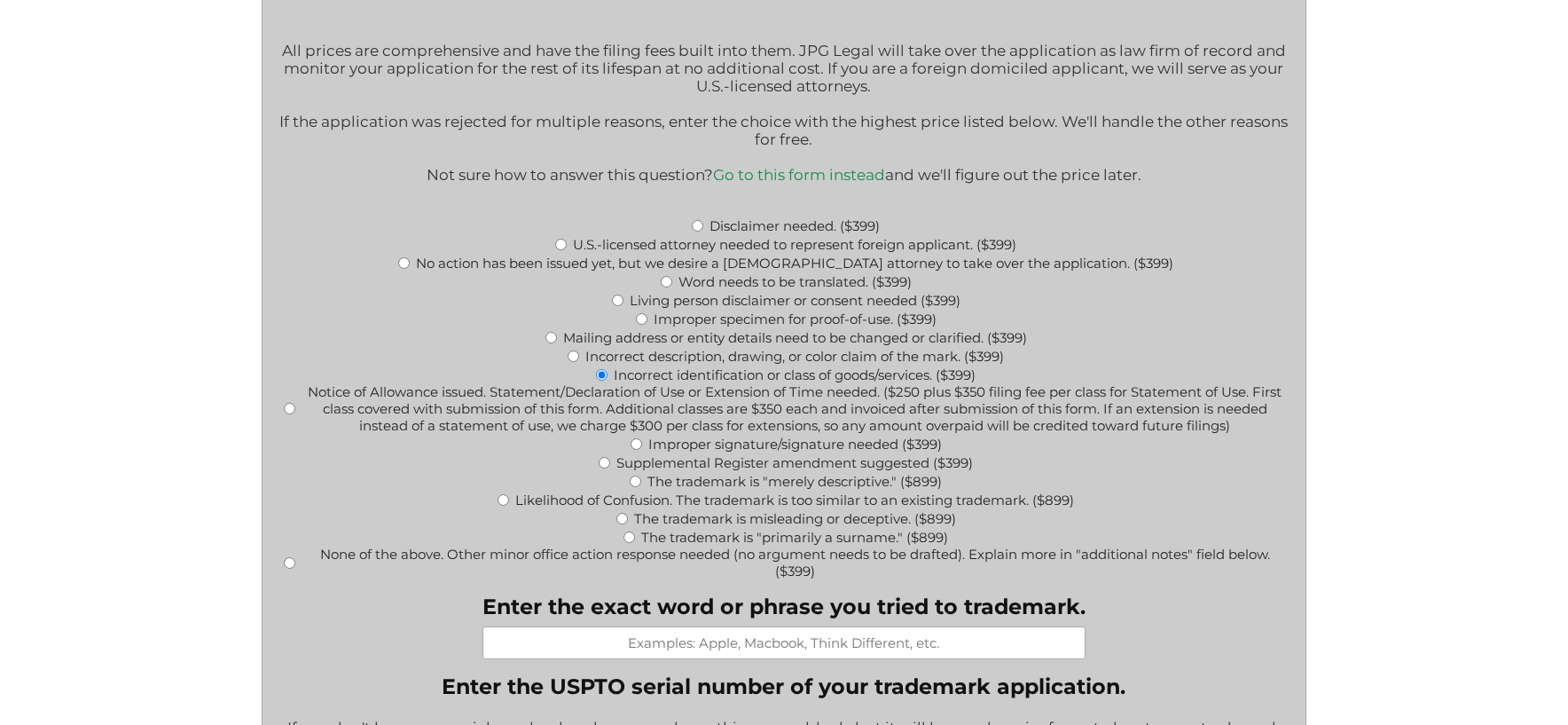
click at [842, 233] on label "Disclaimer needed. ($399)" at bounding box center [794, 225] width 170 height 17
click at [703, 232] on input "Disclaimer needed. ($399)" at bounding box center [698, 226] width 12 height 12
radio input "true"
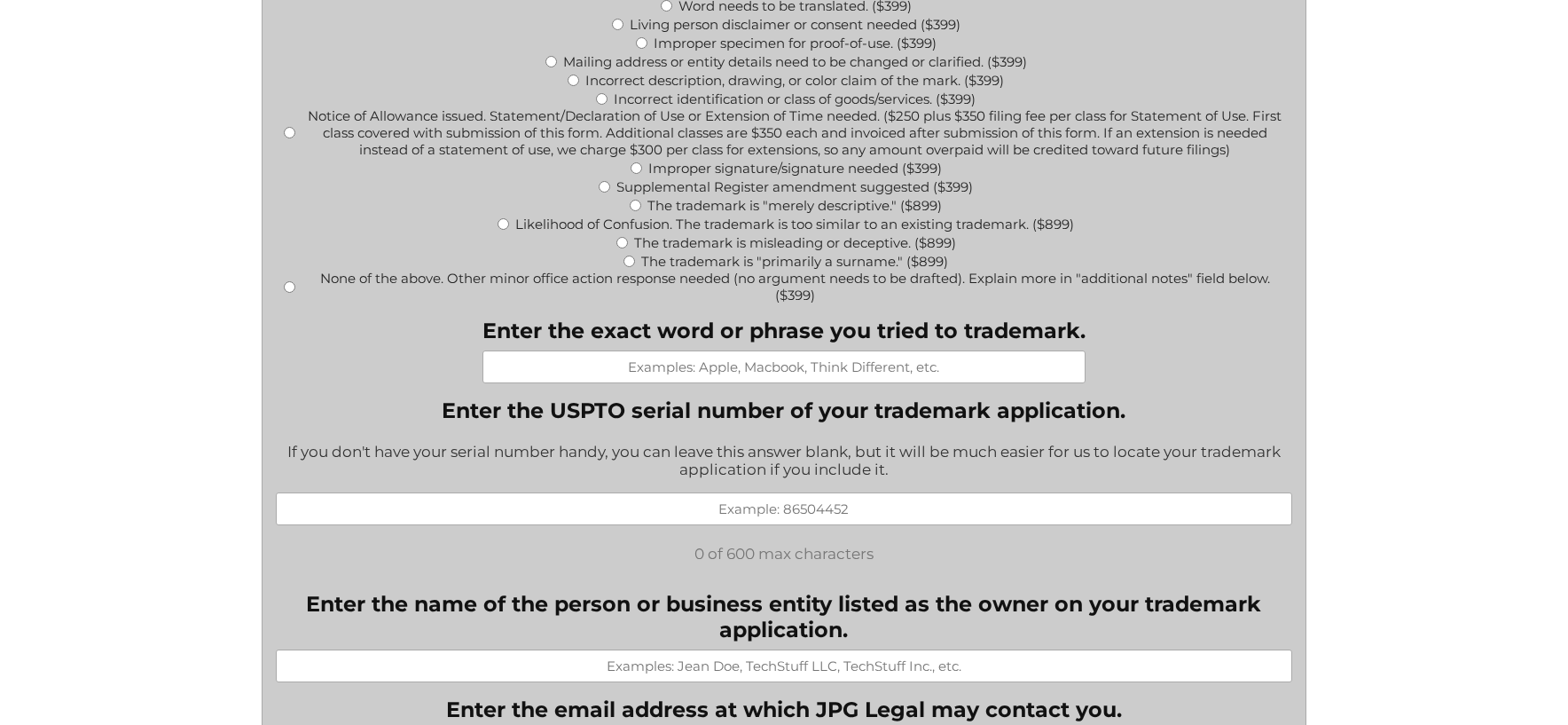
scroll to position [941, 0]
click at [364, 144] on label "Notice of Allowance issued. Statement/Declaration of Use or Extension of Time n…" at bounding box center [795, 131] width 987 height 50
click at [296, 138] on input "Notice of Allowance issued. Statement/Declaration of Use or Extension of Time n…" at bounding box center [290, 132] width 12 height 12
radio input "true"
type input "$599.00"
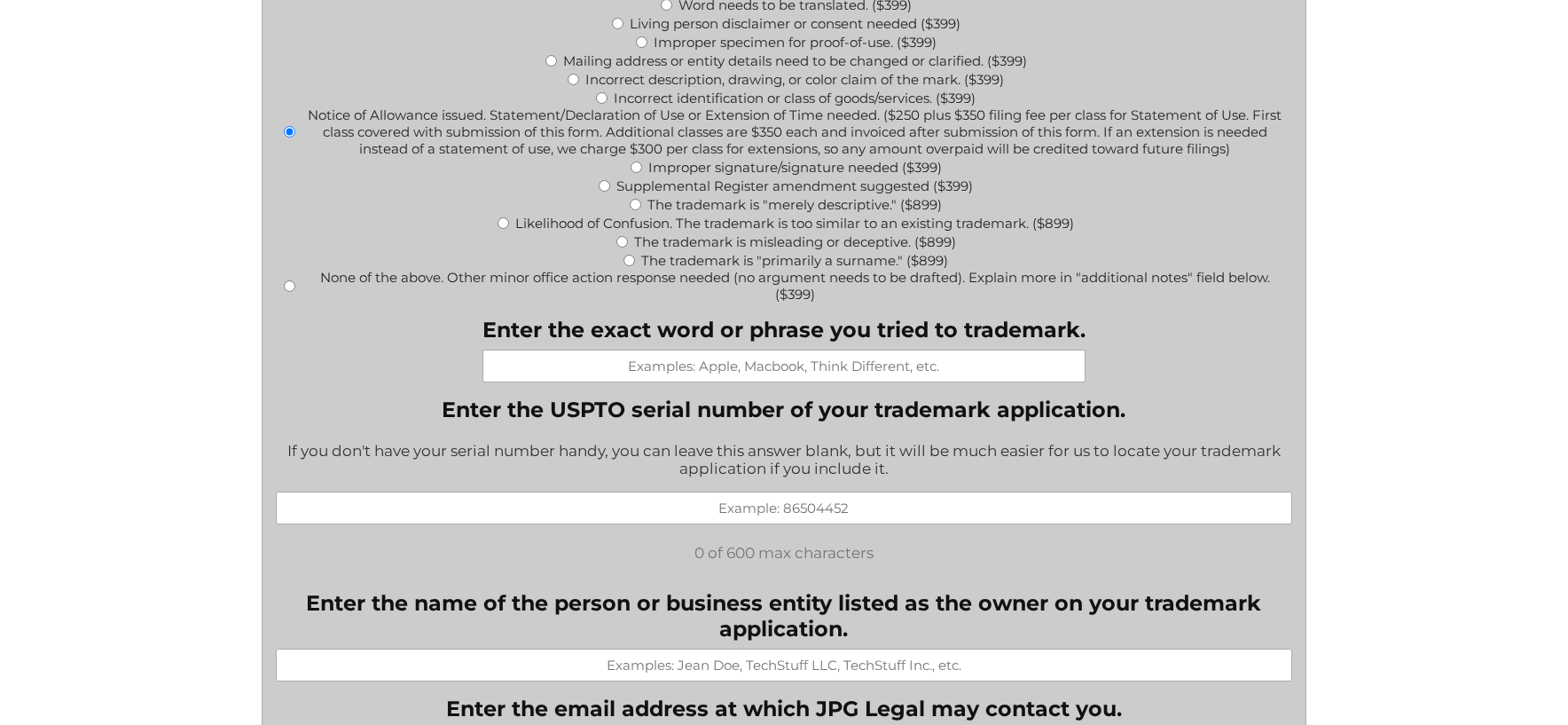
click at [935, 103] on label "Incorrect identification or class of goods/services. ($399)" at bounding box center [795, 97] width 362 height 17
click at [608, 103] on input "Incorrect identification or class of goods/services. ($399)" at bounding box center [602, 98] width 12 height 12
radio input "true"
type input "$399.00"
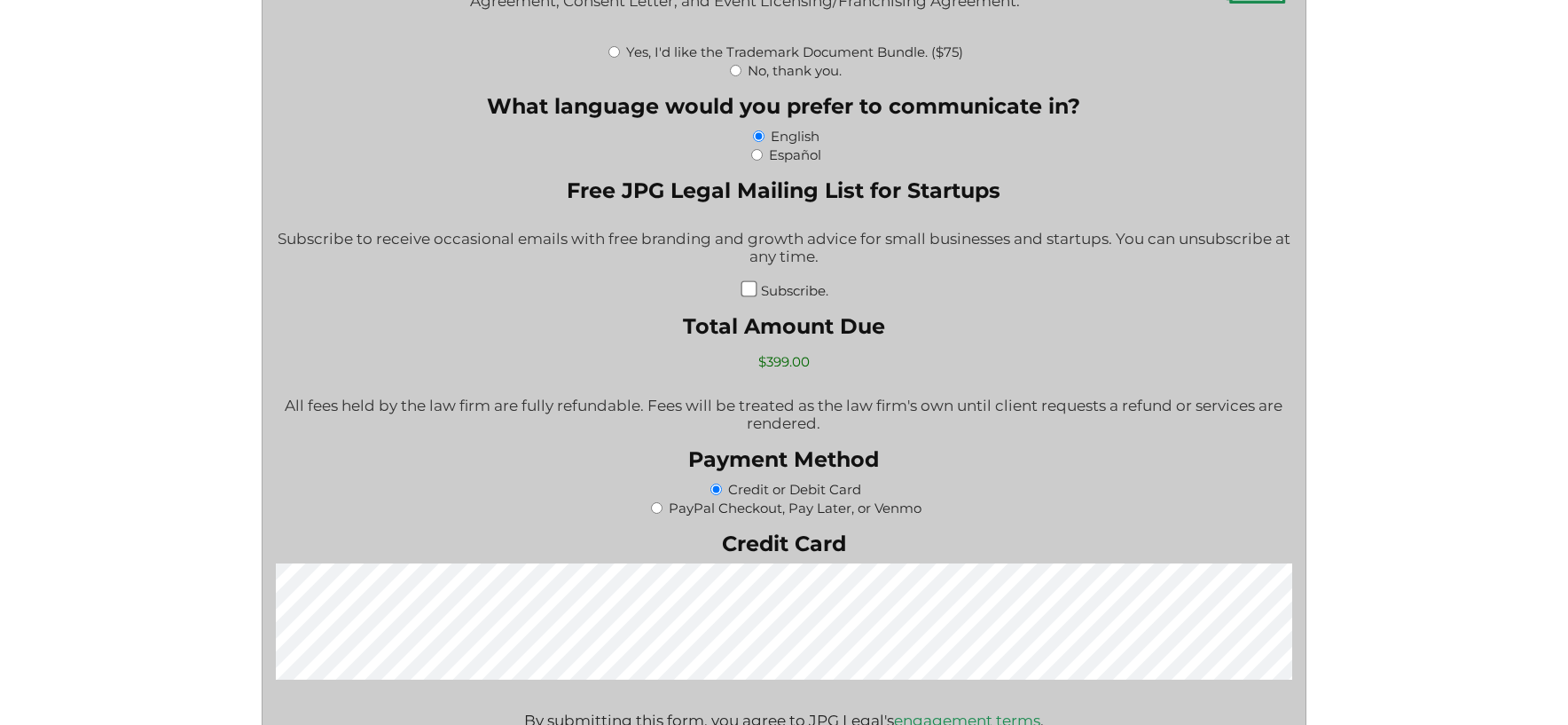
scroll to position [2216, 0]
